Goal: Task Accomplishment & Management: Use online tool/utility

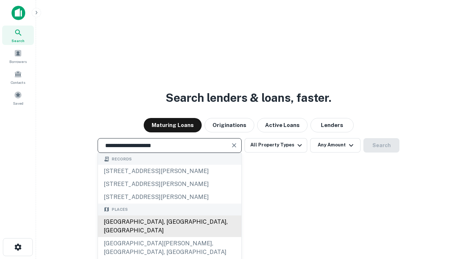
click at [169, 237] on div "[GEOGRAPHIC_DATA], [GEOGRAPHIC_DATA], [GEOGRAPHIC_DATA]" at bounding box center [169, 227] width 143 height 22
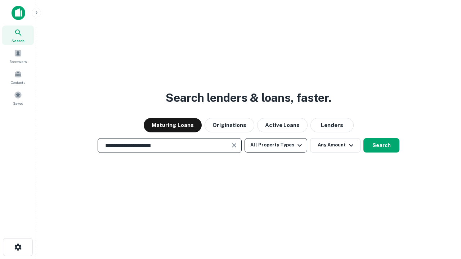
type input "**********"
click at [276, 145] on button "All Property Types" at bounding box center [275, 145] width 63 height 14
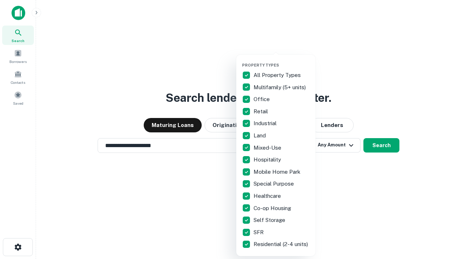
click at [281, 60] on button "button" at bounding box center [281, 60] width 79 height 0
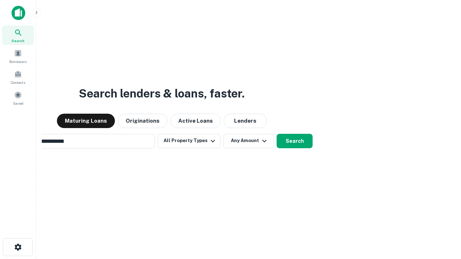
scroll to position [11, 0]
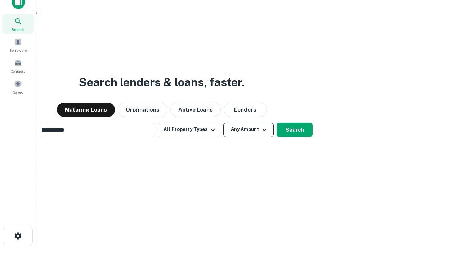
click at [223, 123] on button "Any Amount" at bounding box center [248, 130] width 50 height 14
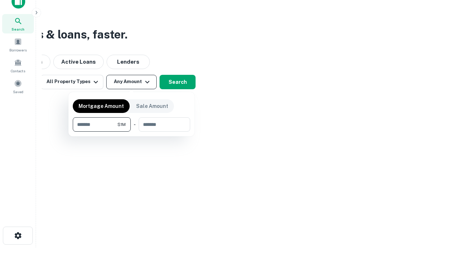
type input "*******"
click at [131, 132] on button "button" at bounding box center [131, 132] width 117 height 0
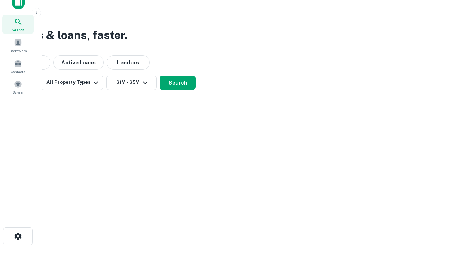
scroll to position [4, 133]
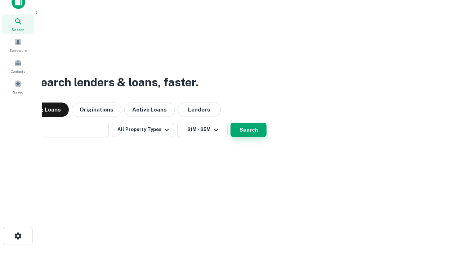
click at [230, 123] on button "Search" at bounding box center [248, 130] width 36 height 14
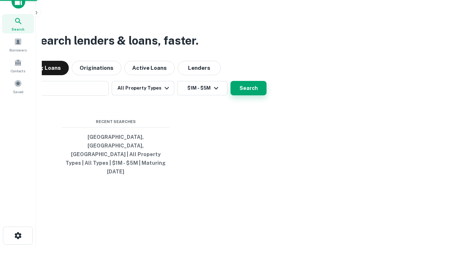
scroll to position [19, 204]
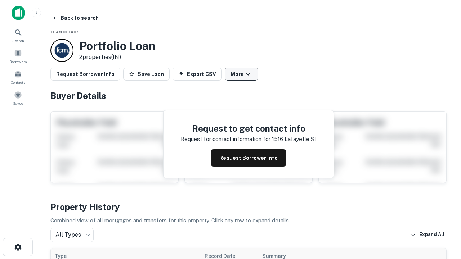
click at [241, 74] on button "More" at bounding box center [241, 74] width 33 height 13
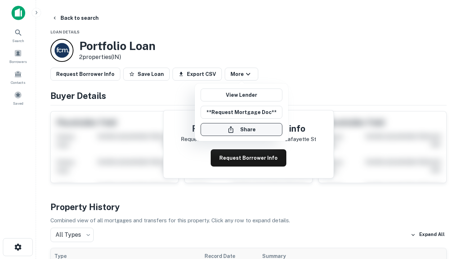
click at [241, 130] on button "Share" at bounding box center [241, 129] width 82 height 13
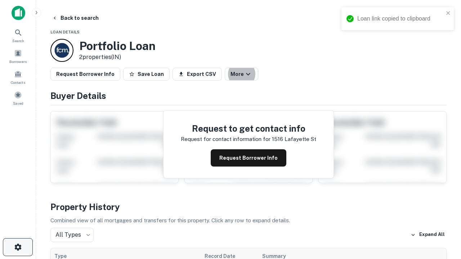
click at [18, 247] on icon "button" at bounding box center [18, 247] width 9 height 9
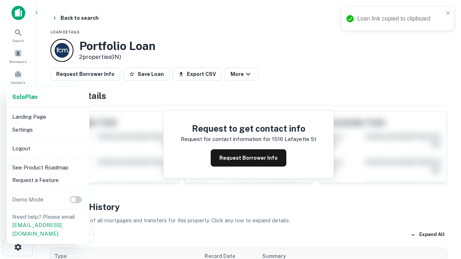
click at [48, 148] on li "Logout" at bounding box center [47, 148] width 77 height 13
